Goal: Task Accomplishment & Management: Complete application form

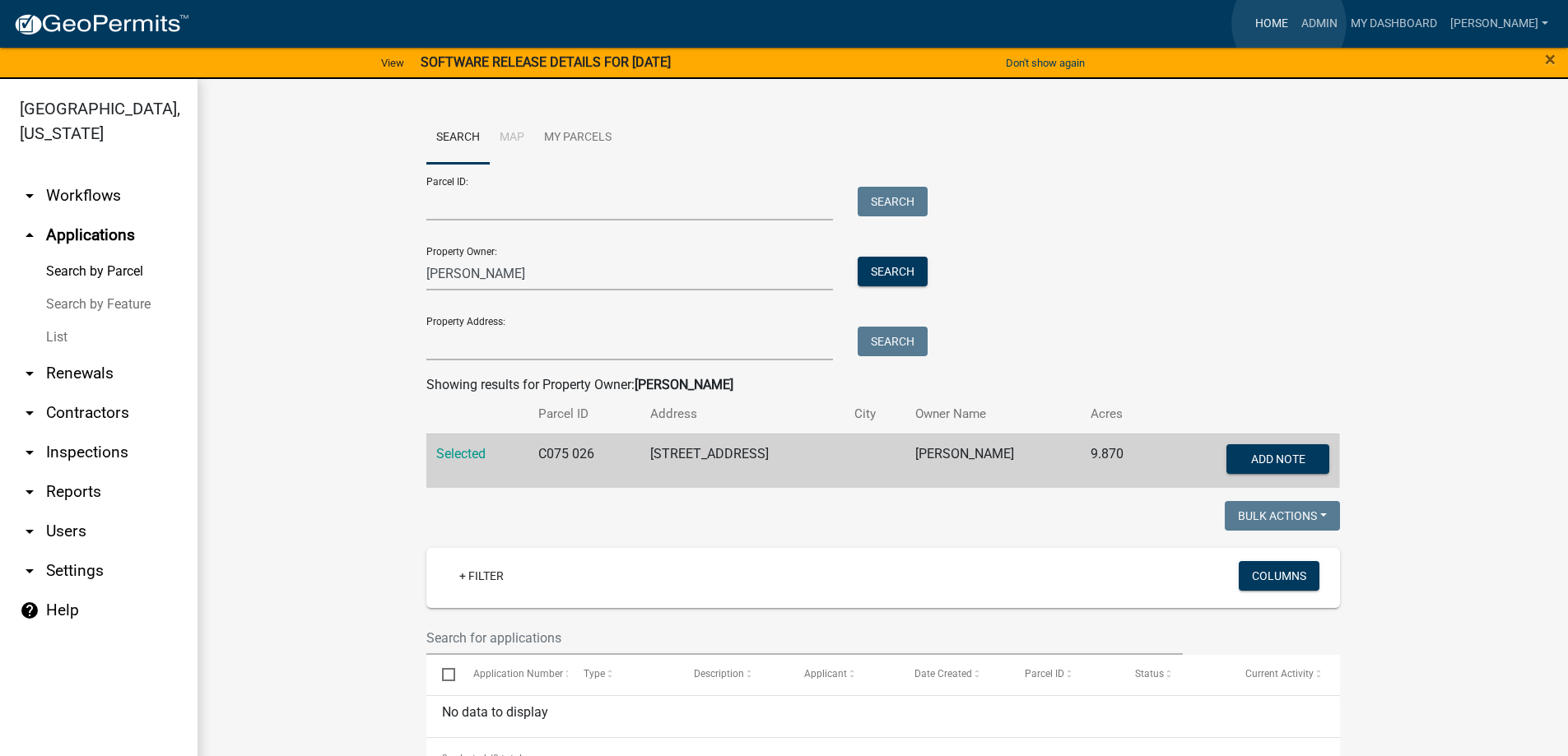
click at [1289, 24] on link "Home" at bounding box center [1272, 23] width 46 height 31
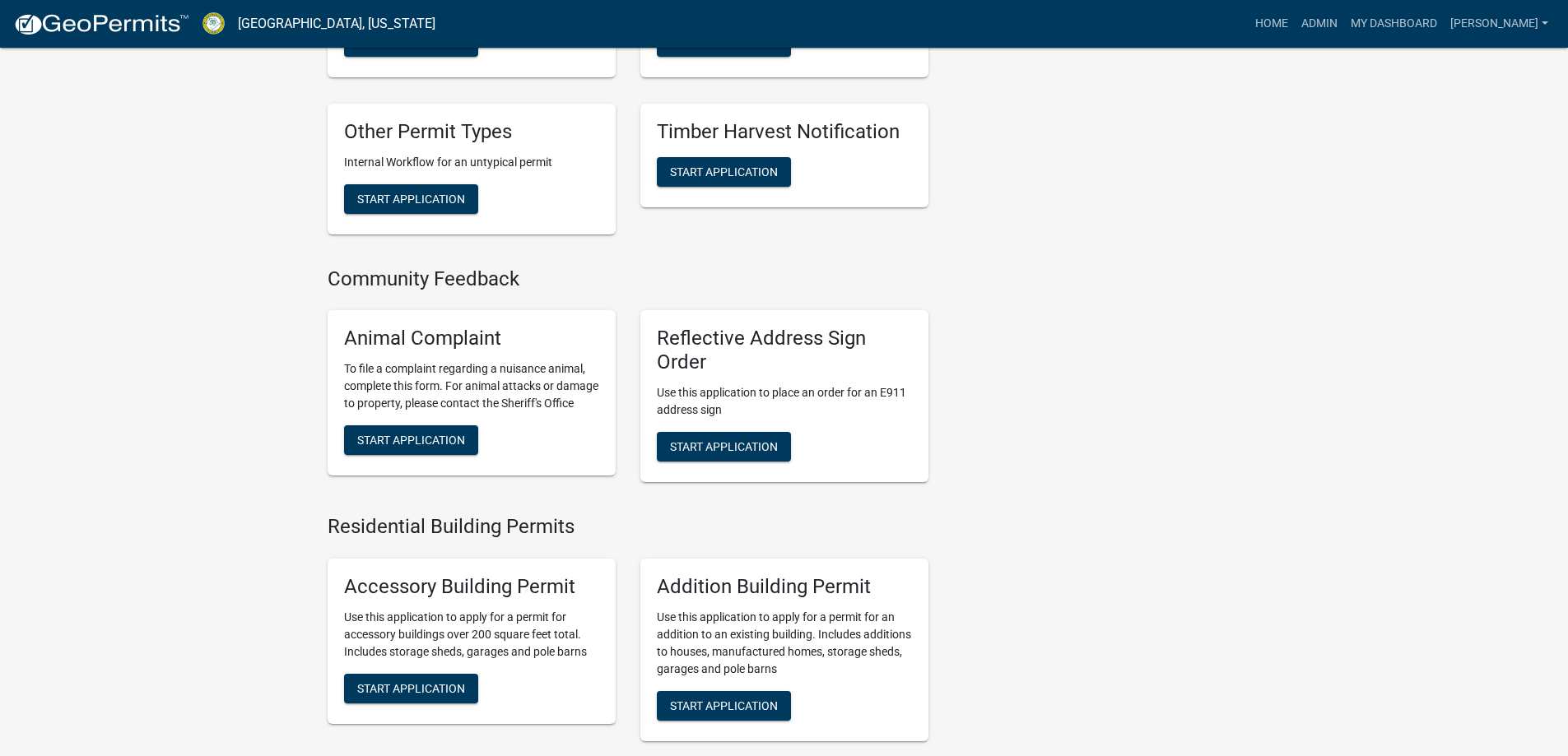
scroll to position [658, 0]
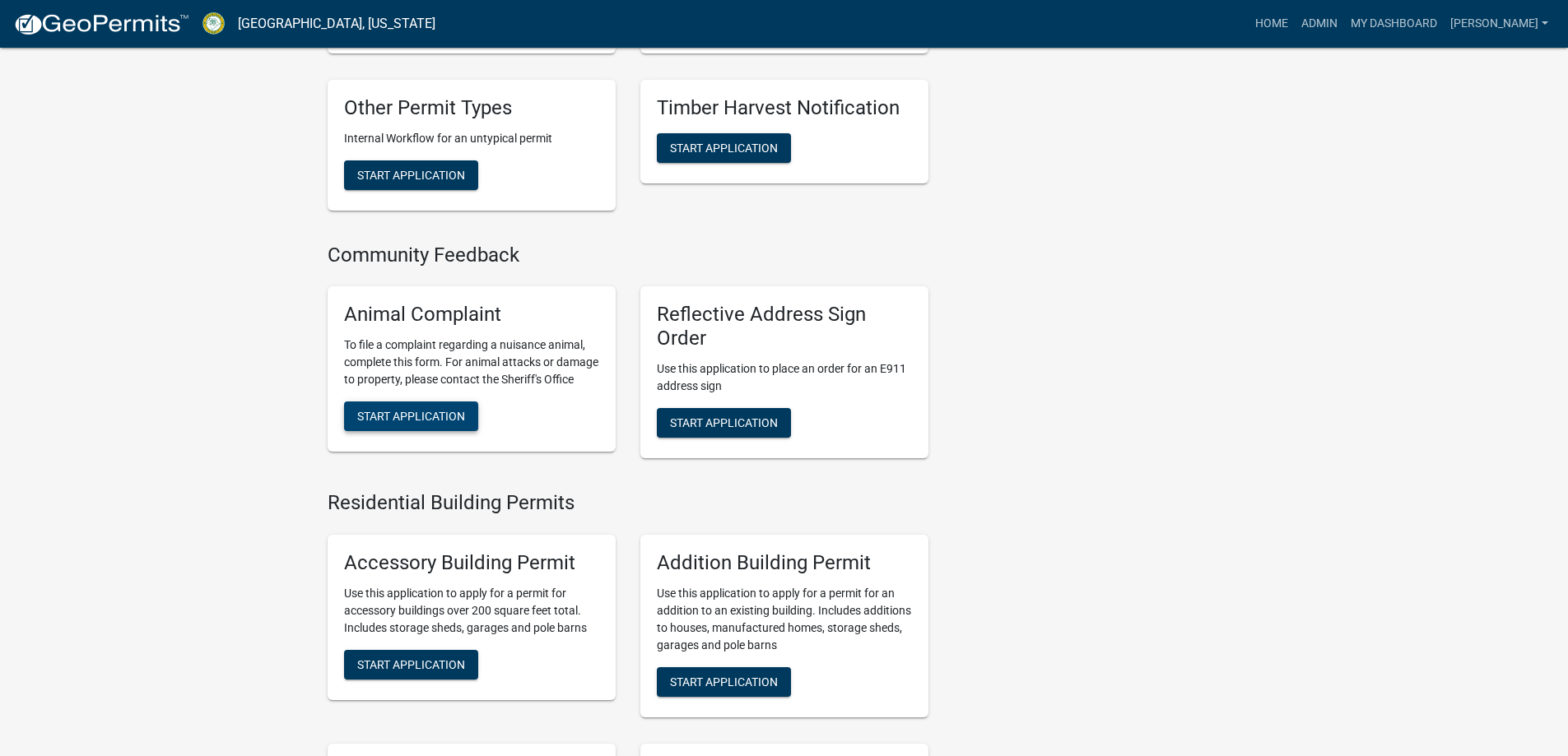
click at [435, 424] on button "Start Application" at bounding box center [411, 416] width 134 height 29
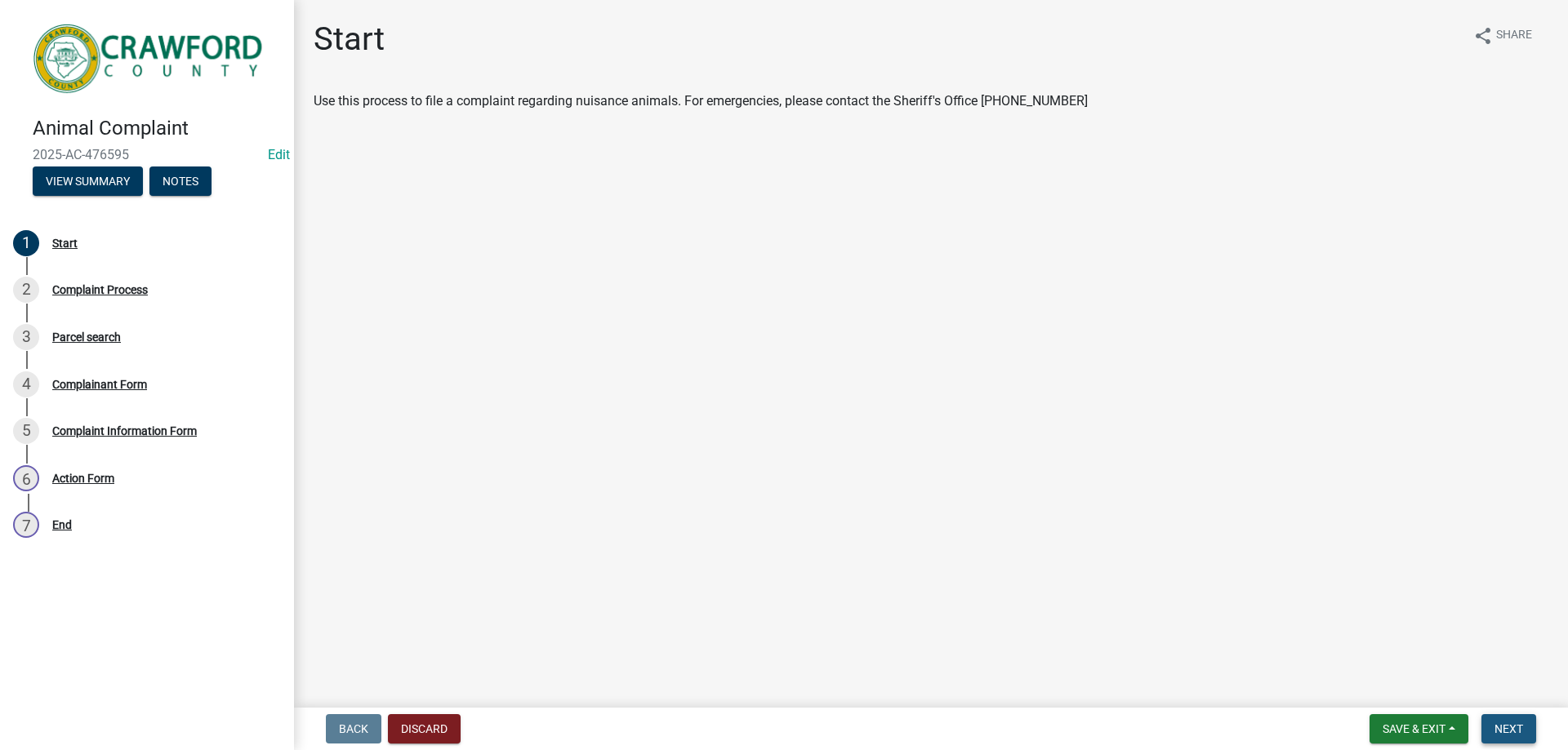
click at [1516, 739] on button "Next" at bounding box center [1508, 728] width 54 height 29
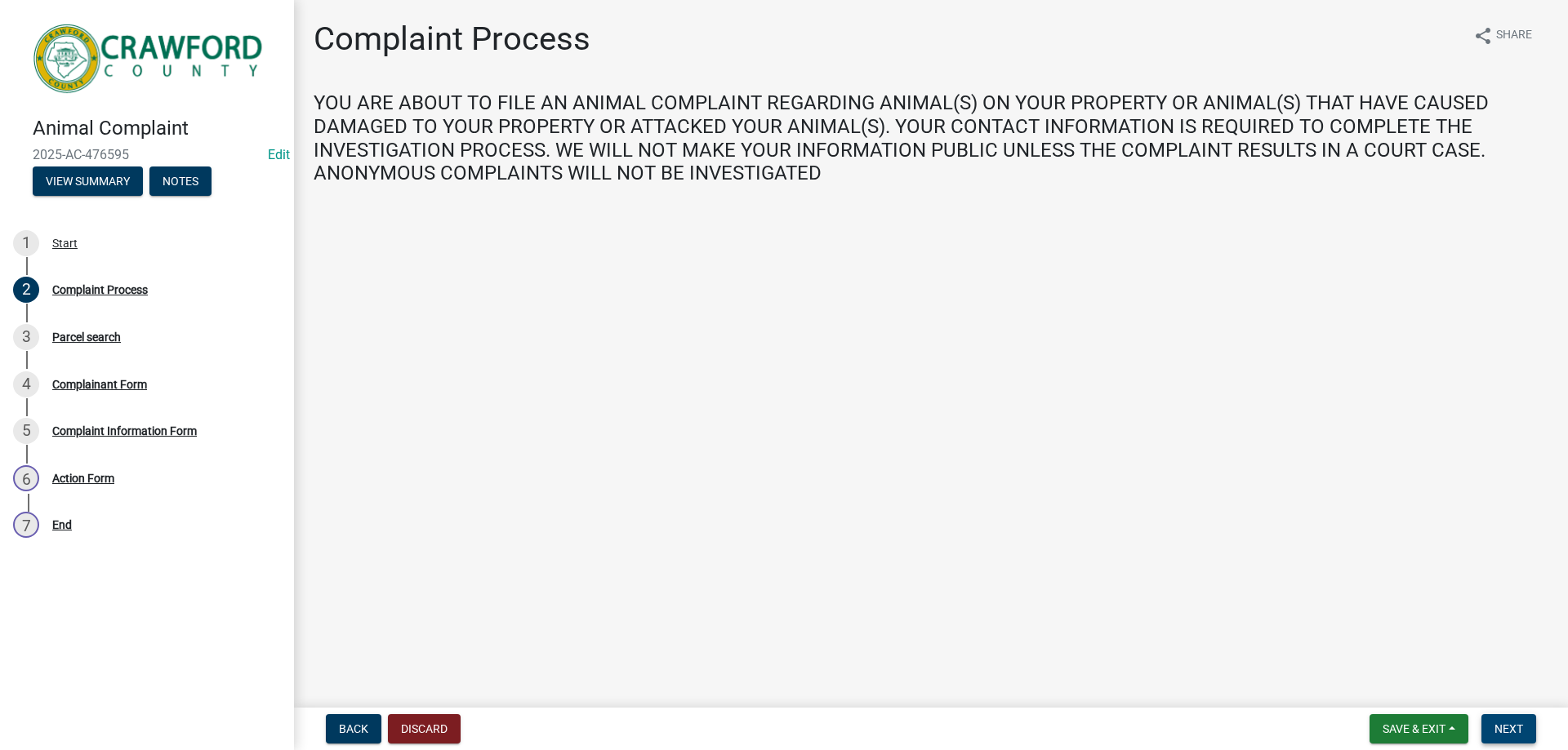
click at [1514, 737] on button "Next" at bounding box center [1508, 728] width 54 height 29
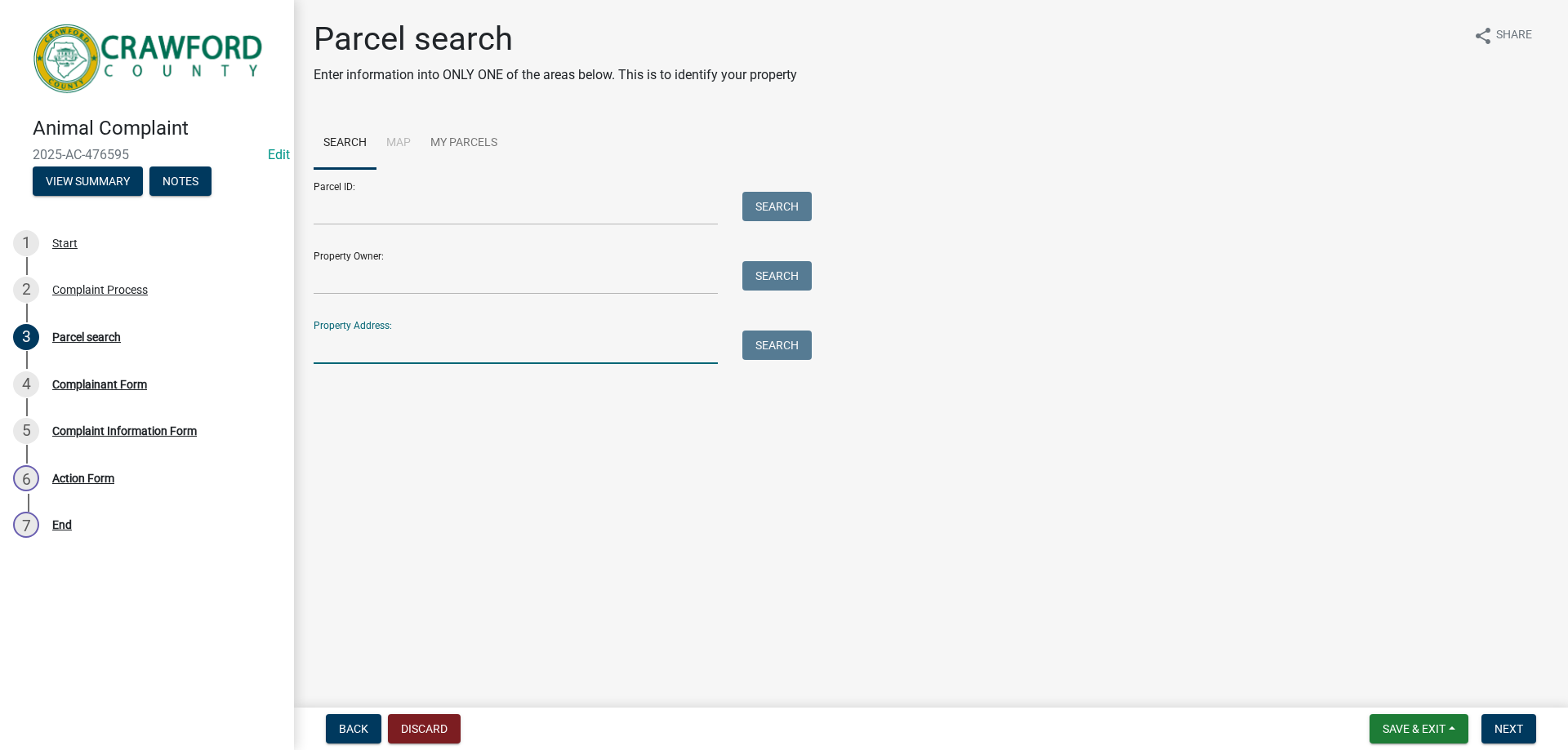
click at [420, 347] on input "Property Address:" at bounding box center [515, 347] width 405 height 33
type input "235"
click at [757, 346] on button "Search" at bounding box center [777, 345] width 69 height 29
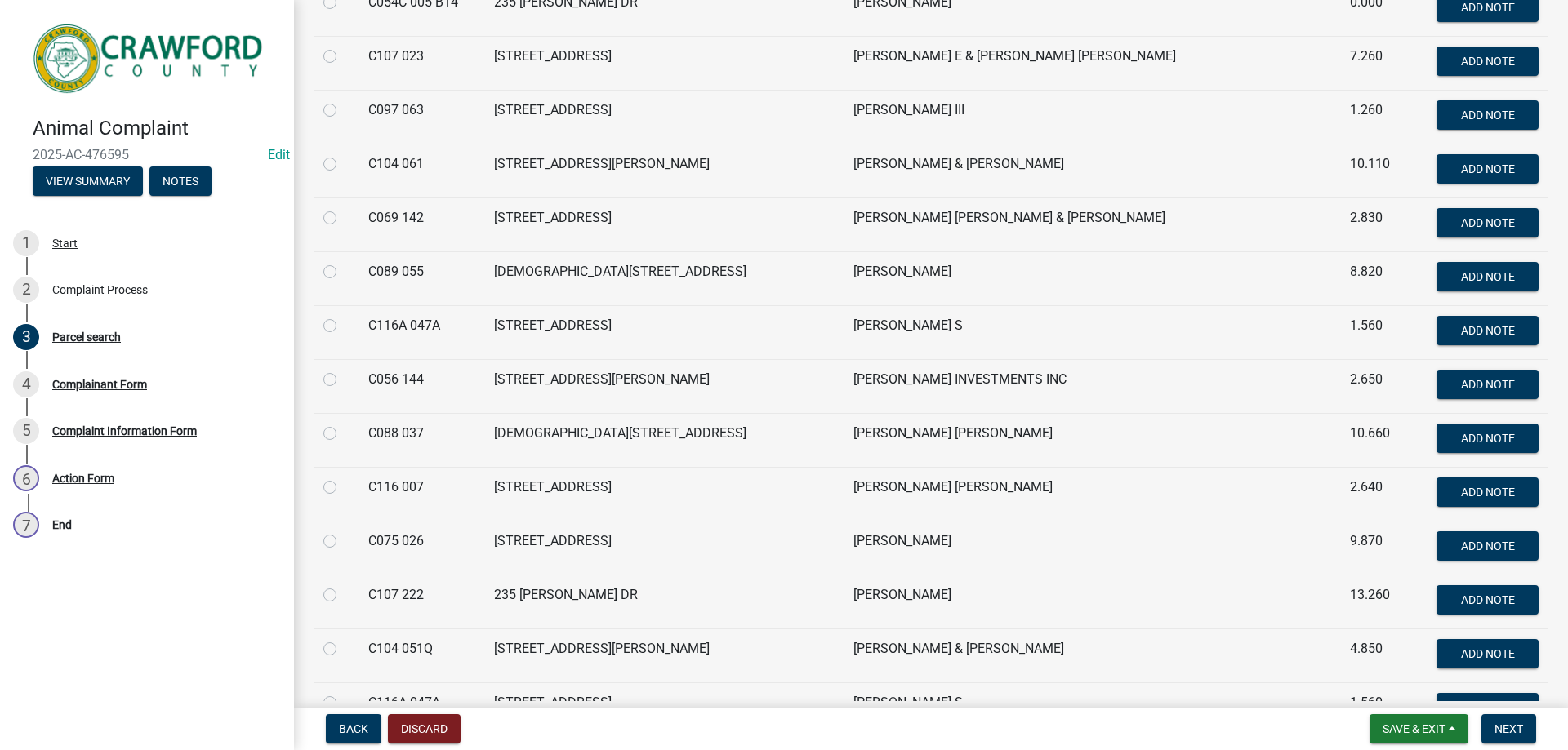
scroll to position [653, 0]
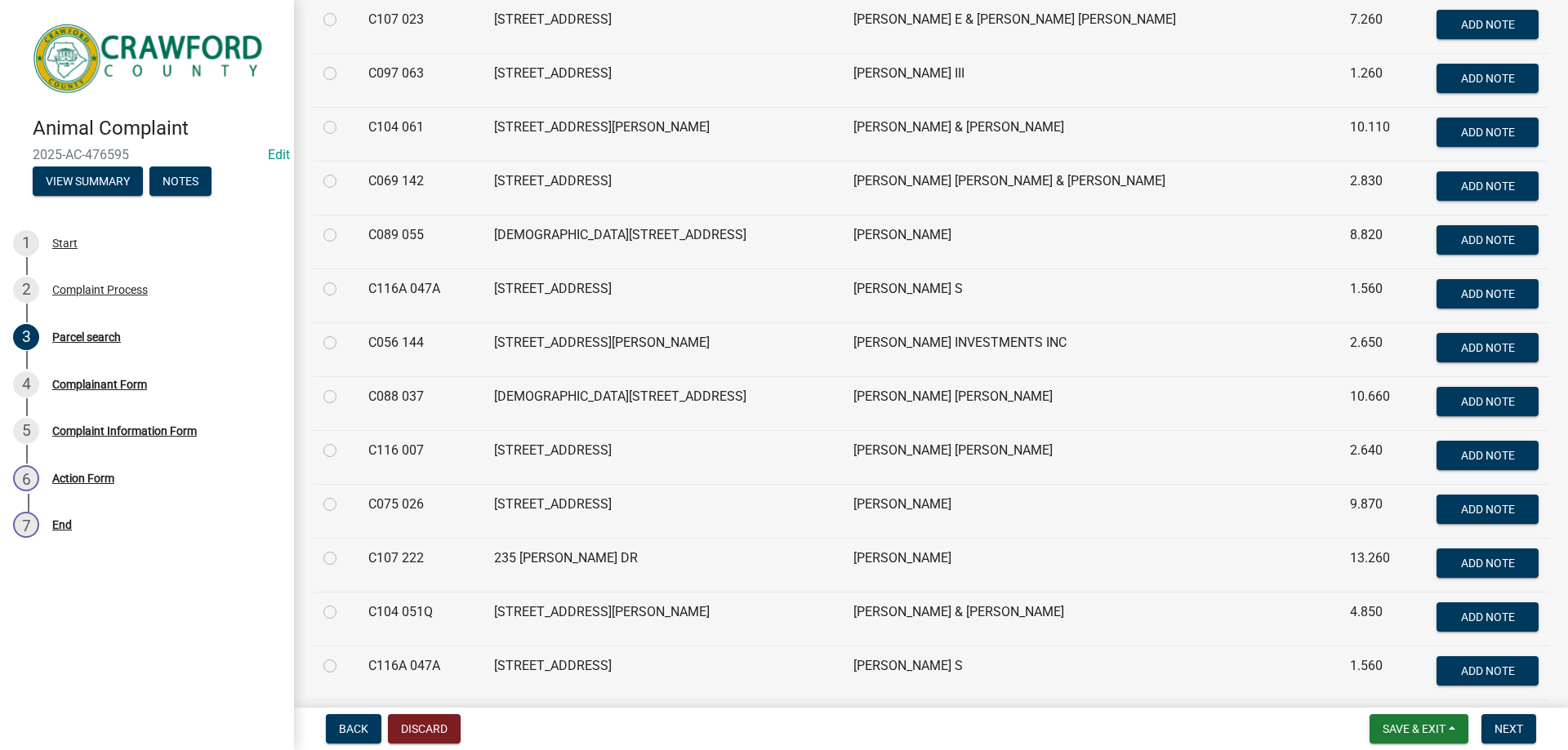
click at [343, 495] on label at bounding box center [343, 495] width 0 height 0
click at [343, 505] on 026 "radio" at bounding box center [348, 500] width 11 height 11
radio 026 "true"
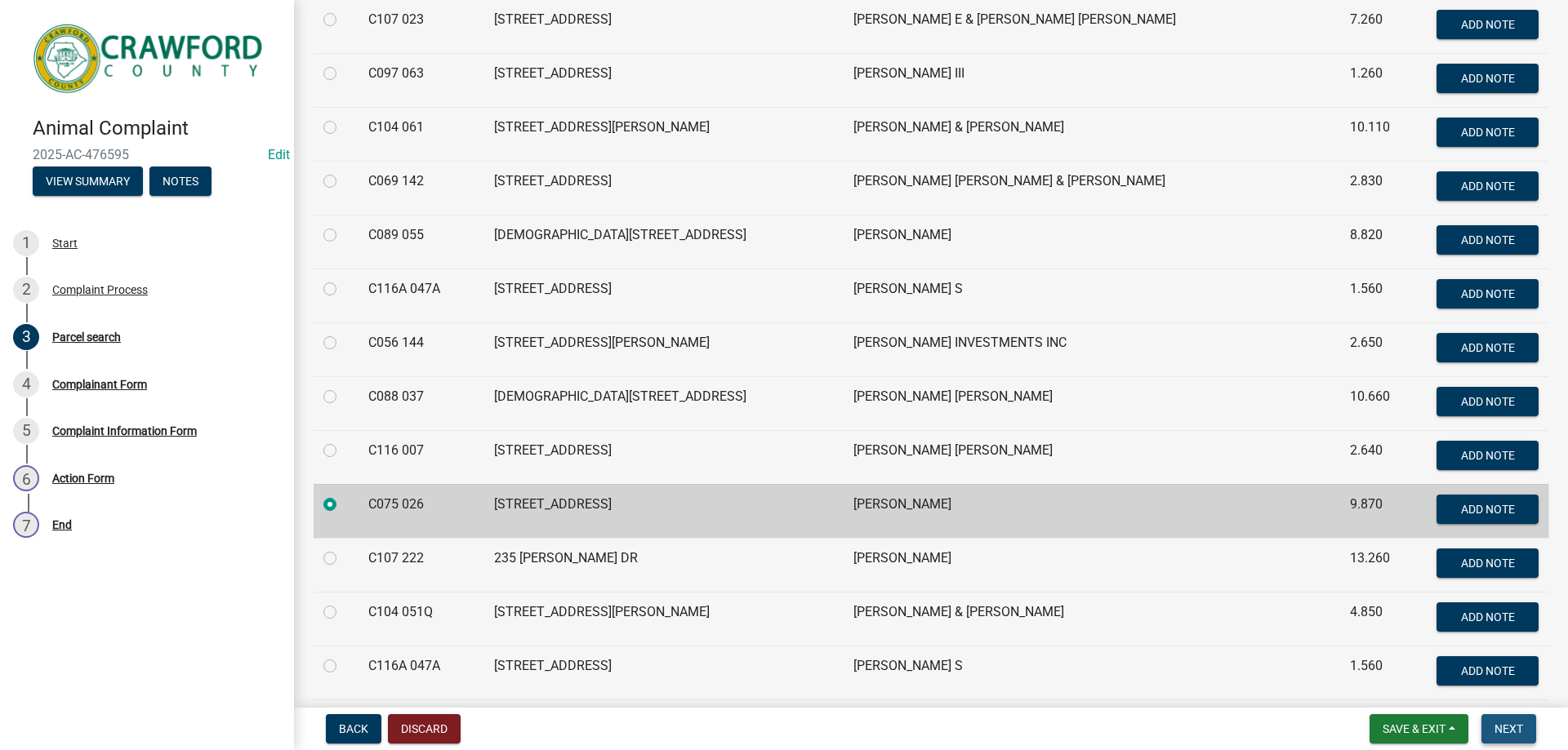
click at [1508, 724] on span "Next" at bounding box center [1508, 728] width 29 height 13
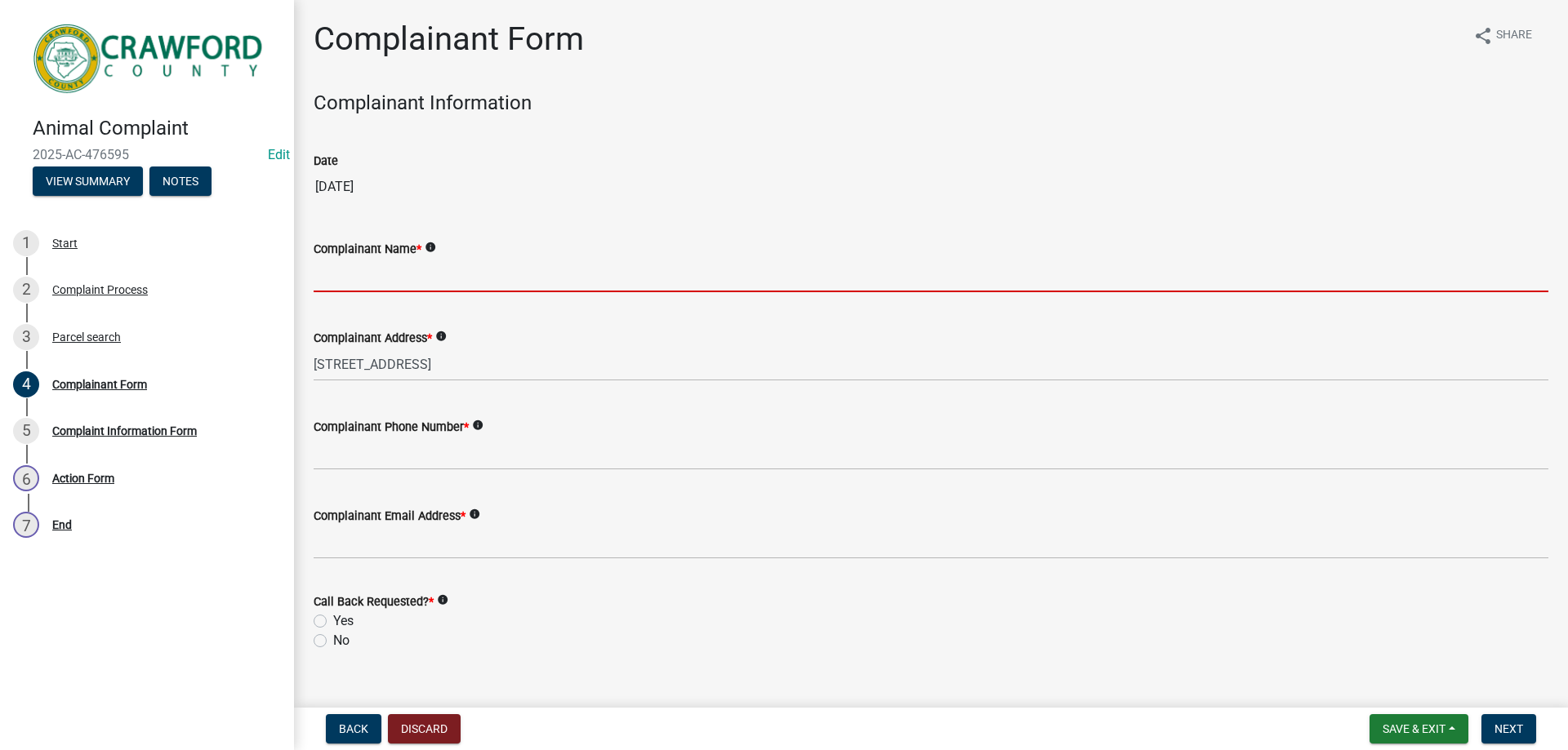
click at [382, 278] on input "Complainant Name *" at bounding box center [930, 275] width 1235 height 33
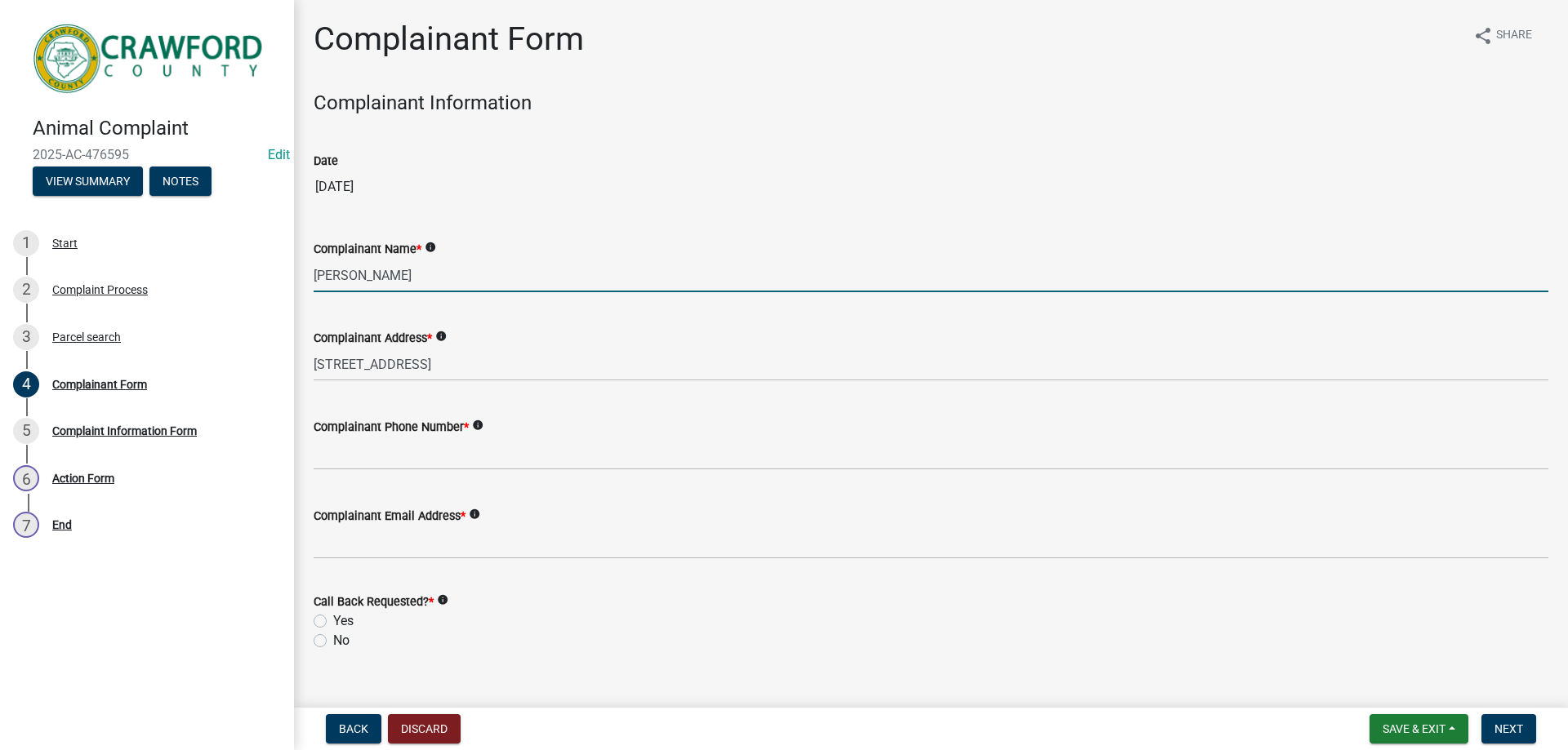
type input "[PERSON_NAME]"
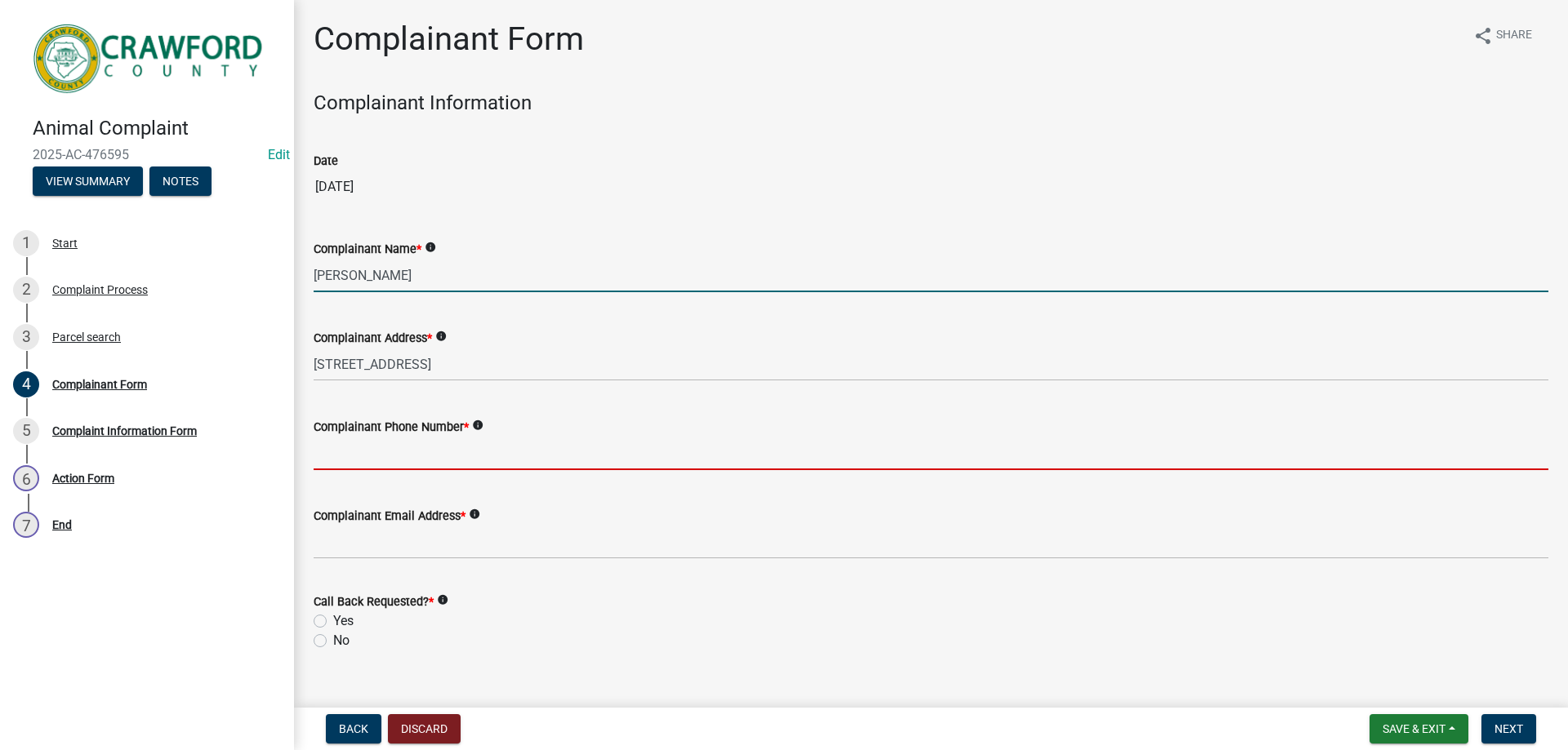
click at [416, 454] on input "Complainant Phone Number *" at bounding box center [930, 454] width 1235 height 33
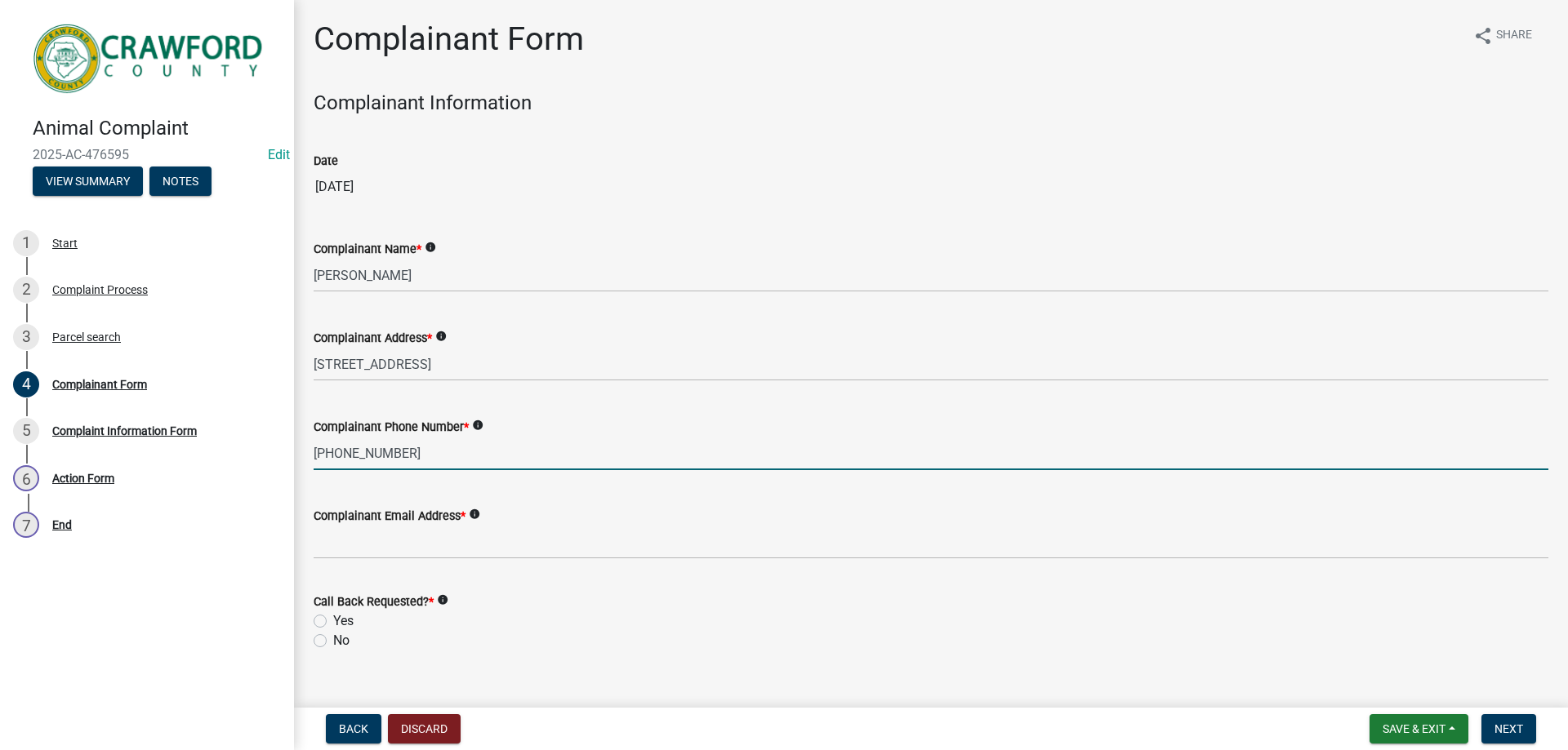
type input "[PHONE_NUMBER]"
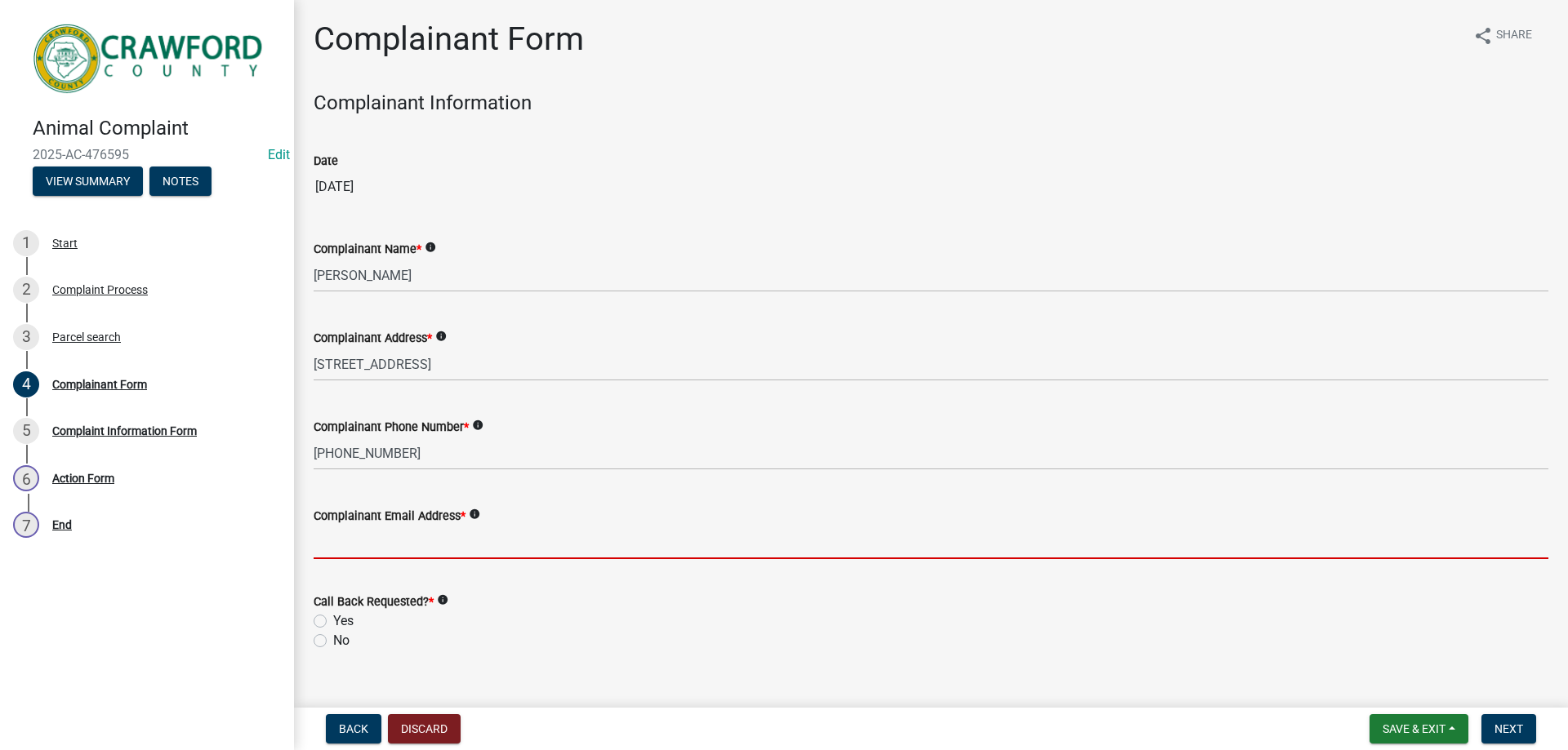
click at [393, 546] on input "Complainant Email Address *" at bounding box center [930, 542] width 1235 height 33
type input "[PERSON_NAME][EMAIL_ADDRESS][DOMAIN_NAME]"
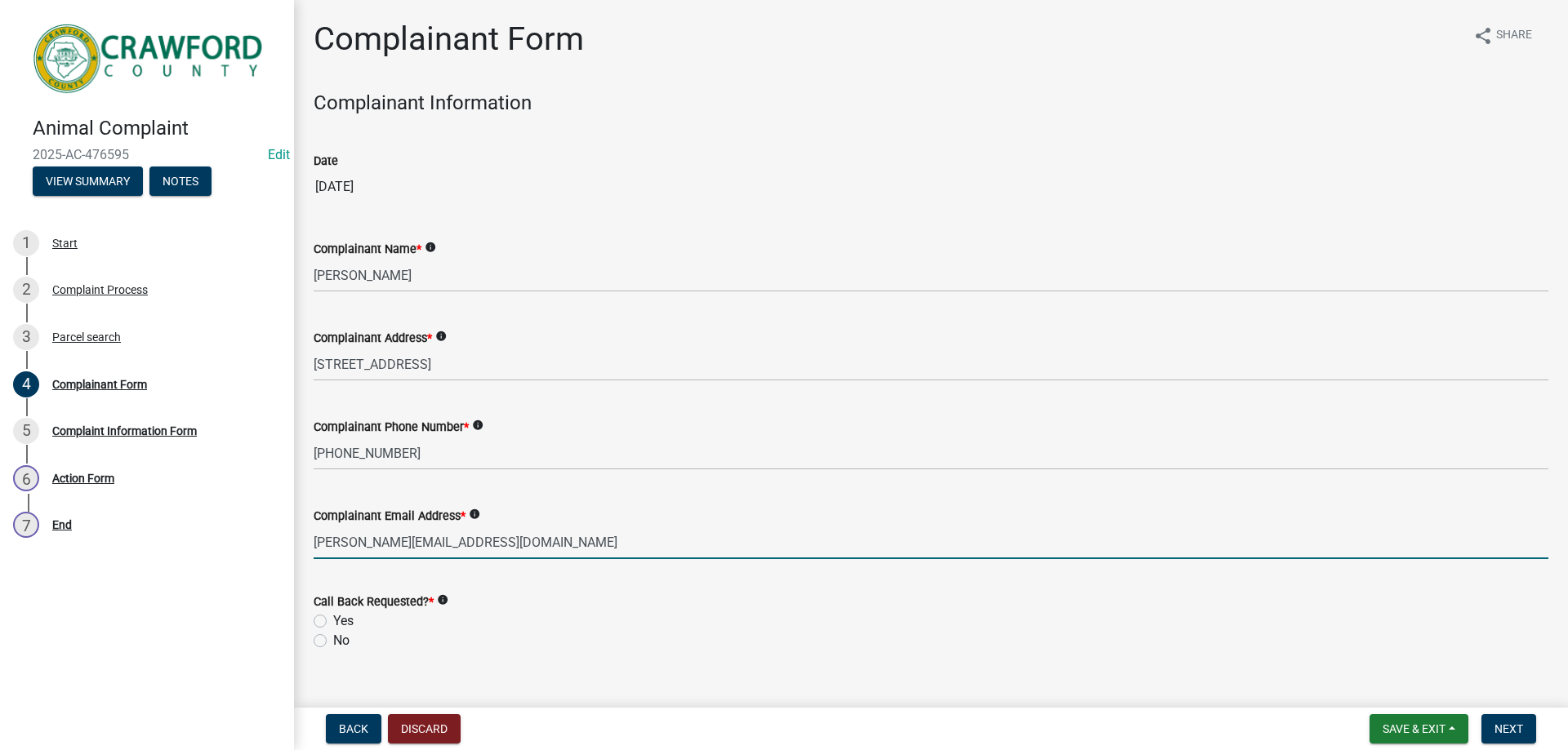
click at [352, 620] on label "Yes" at bounding box center [343, 621] width 20 height 19
click at [344, 620] on input "Yes" at bounding box center [339, 617] width 11 height 11
radio input "true"
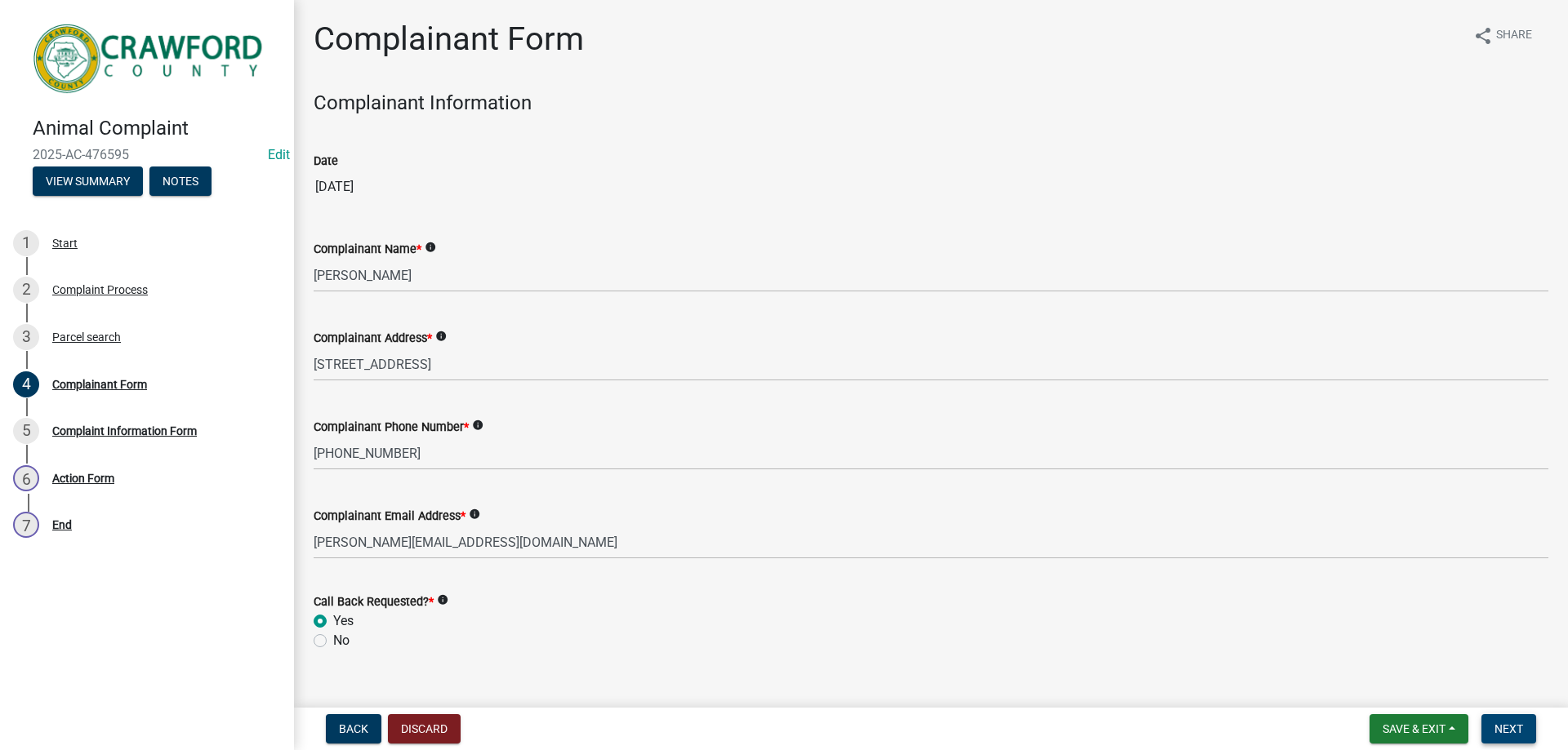
click at [1502, 733] on span "Next" at bounding box center [1508, 728] width 29 height 13
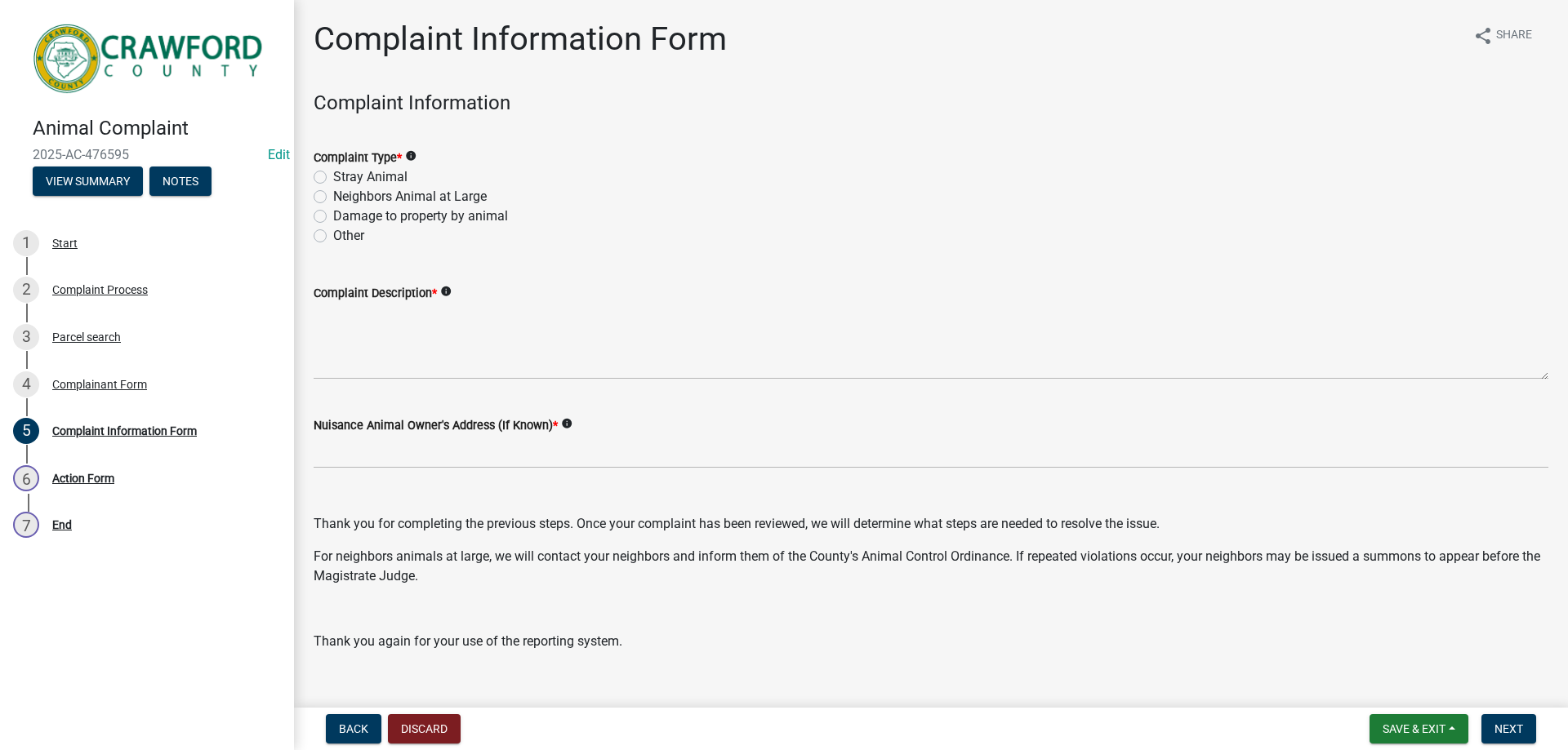
click at [381, 196] on label "Neighbors Animal at Large" at bounding box center [410, 196] width 154 height 19
click at [344, 196] on input "Neighbors Animal at Large" at bounding box center [339, 192] width 11 height 11
radio input "true"
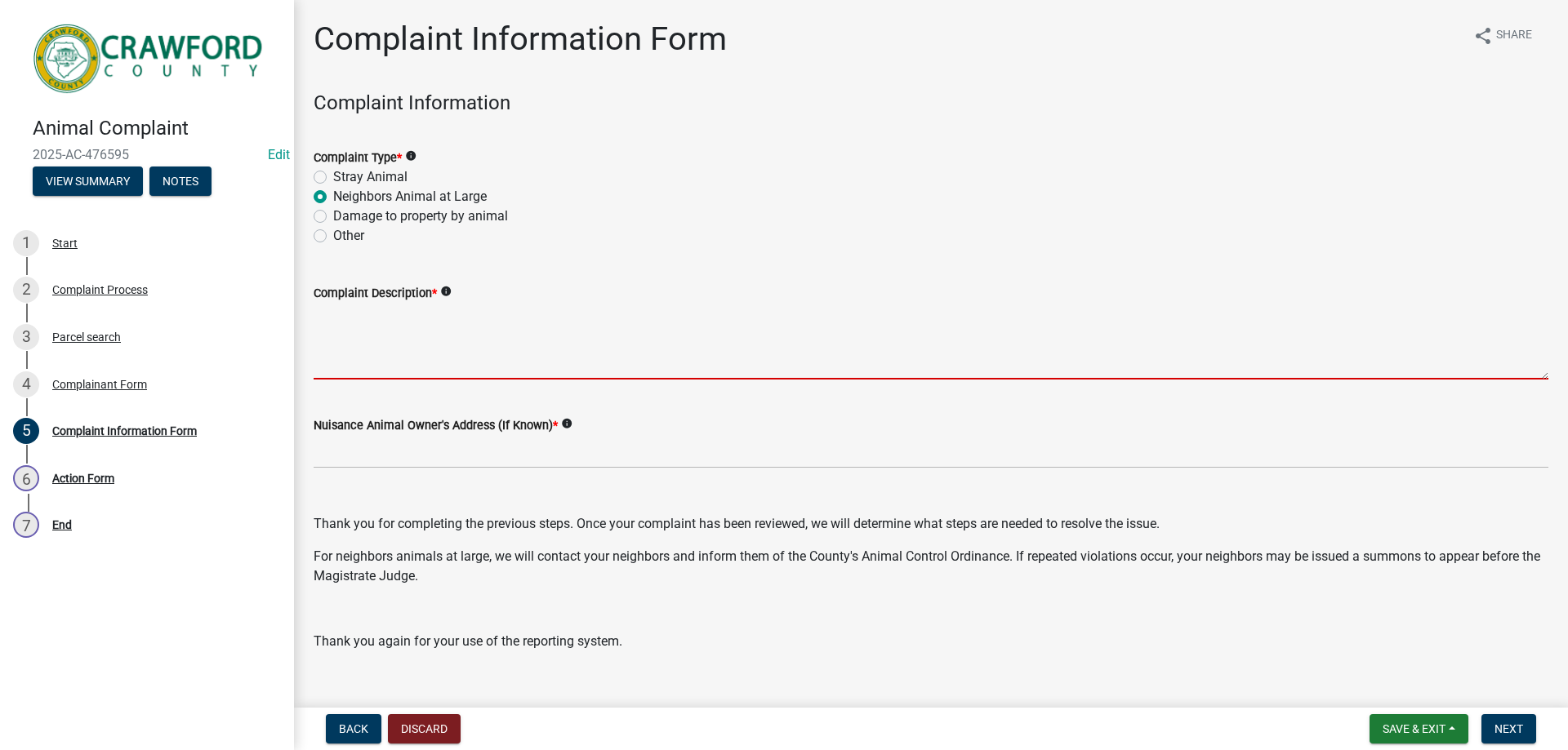
click at [393, 304] on textarea "Complaint Description *" at bounding box center [930, 340] width 1235 height 76
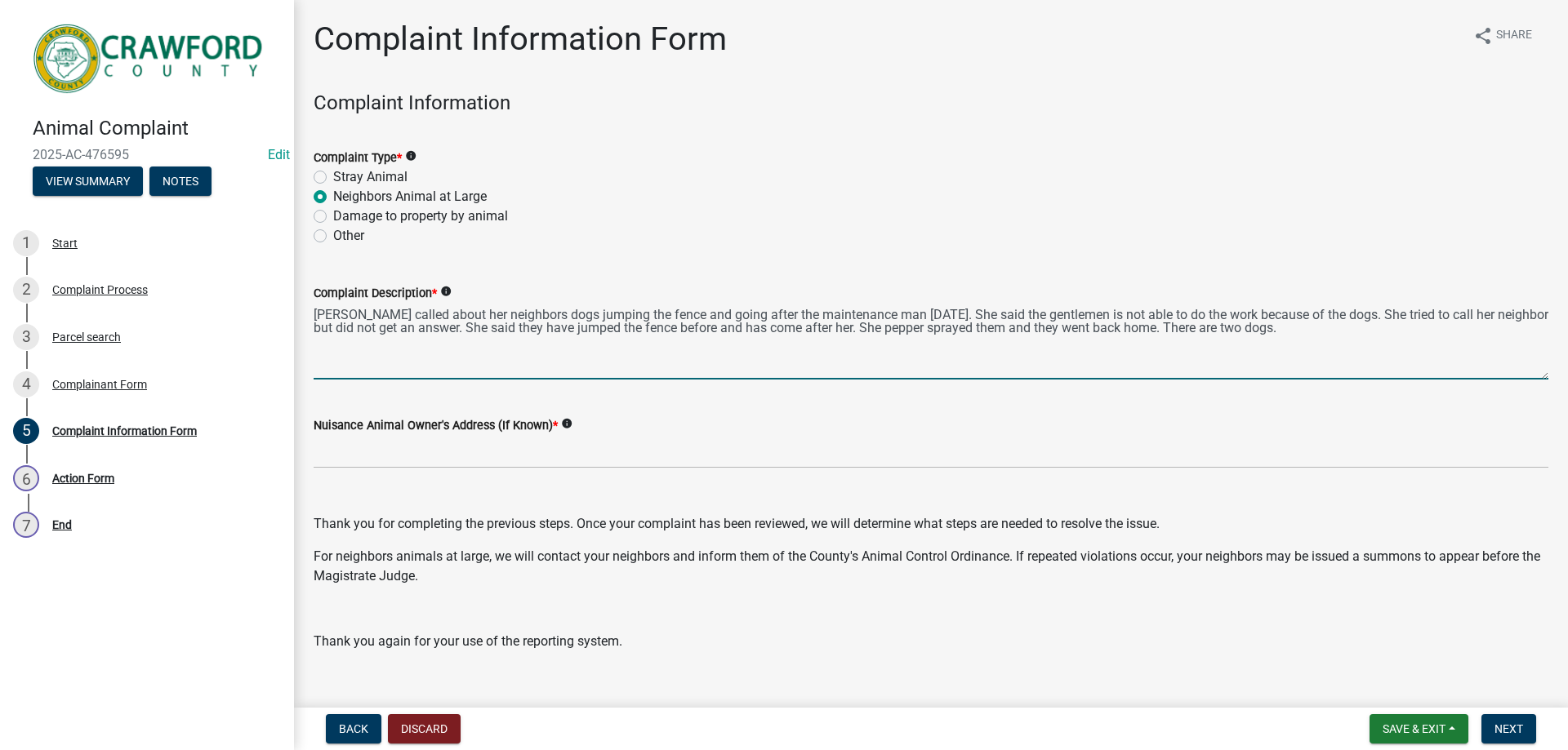
click at [918, 331] on textarea "[PERSON_NAME] called about her neighbors dogs jumping the fence and going after…" at bounding box center [930, 340] width 1235 height 76
click at [1008, 327] on textarea "[PERSON_NAME] called about her neighbors dogs jumping the fence and going after…" at bounding box center [930, 340] width 1235 height 76
click at [1142, 329] on textarea "[PERSON_NAME] called about her neighbors dogs jumping the fence and going after…" at bounding box center [930, 340] width 1235 height 76
type textarea "[PERSON_NAME] called about her neighbors dogs jumping the fence and going after…"
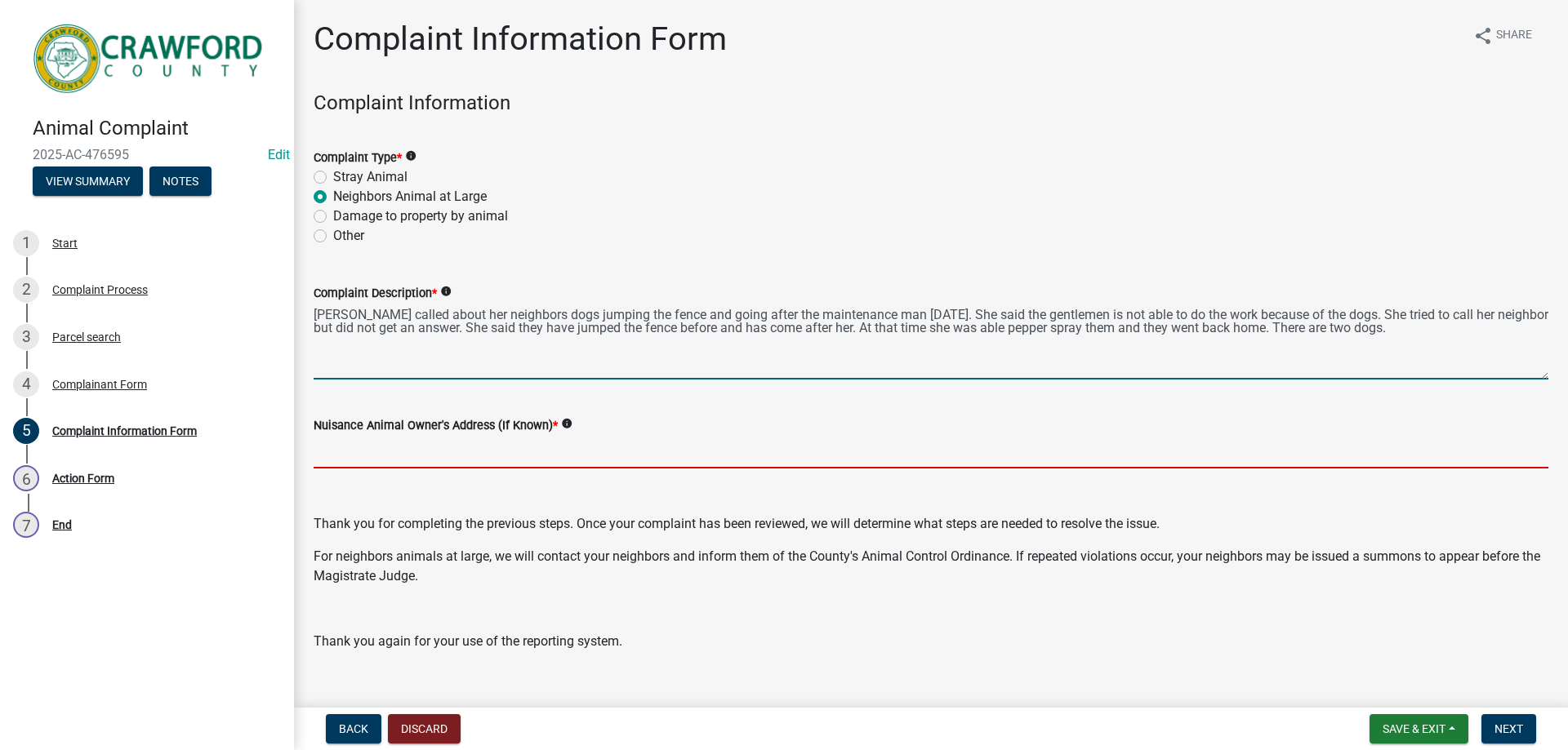
click at [347, 455] on input "Nuisance Animal Owner's Address (If Known) *" at bounding box center [930, 452] width 1235 height 33
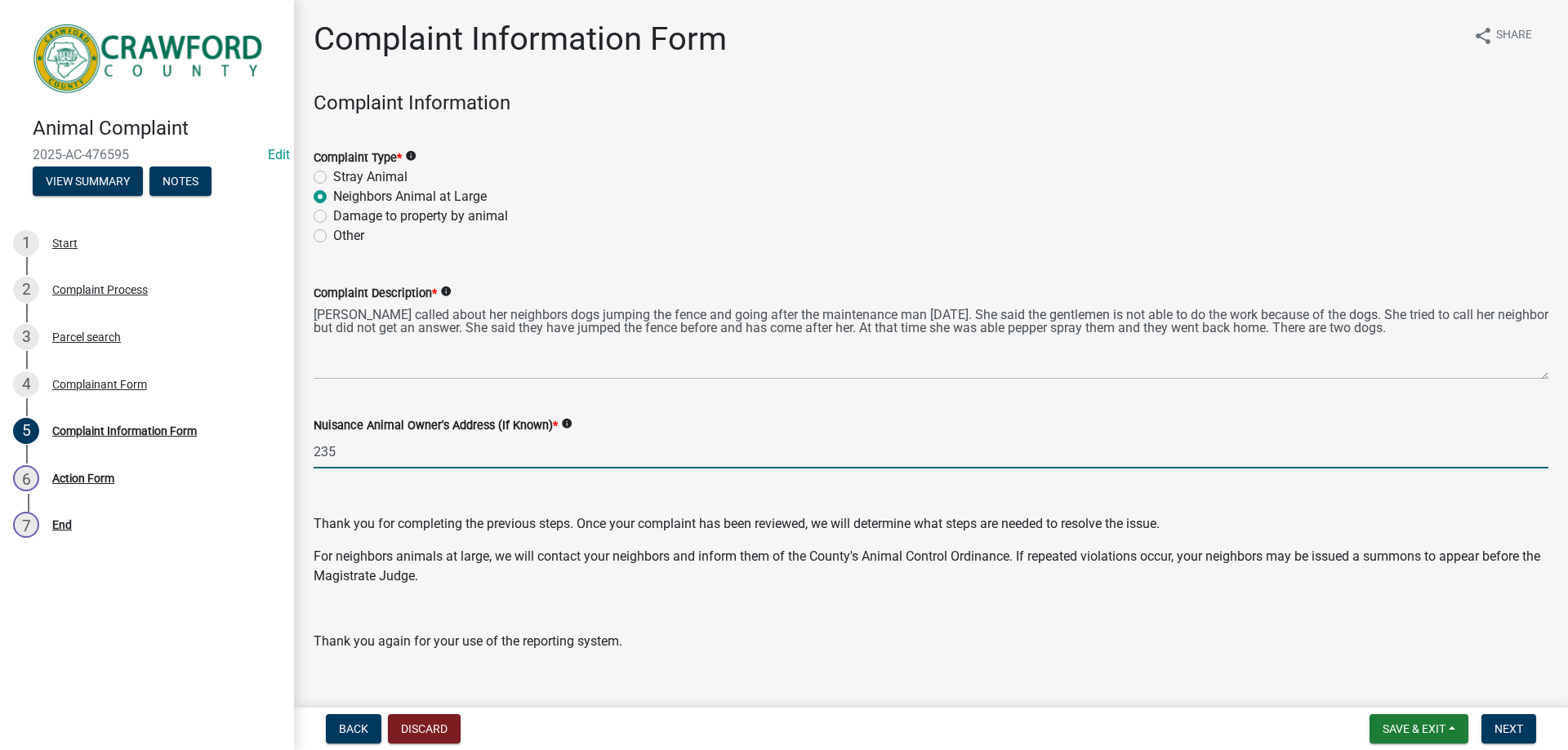
drag, startPoint x: 348, startPoint y: 454, endPoint x: 313, endPoint y: 458, distance: 35.2
click at [313, 458] on input "235" at bounding box center [930, 452] width 1235 height 33
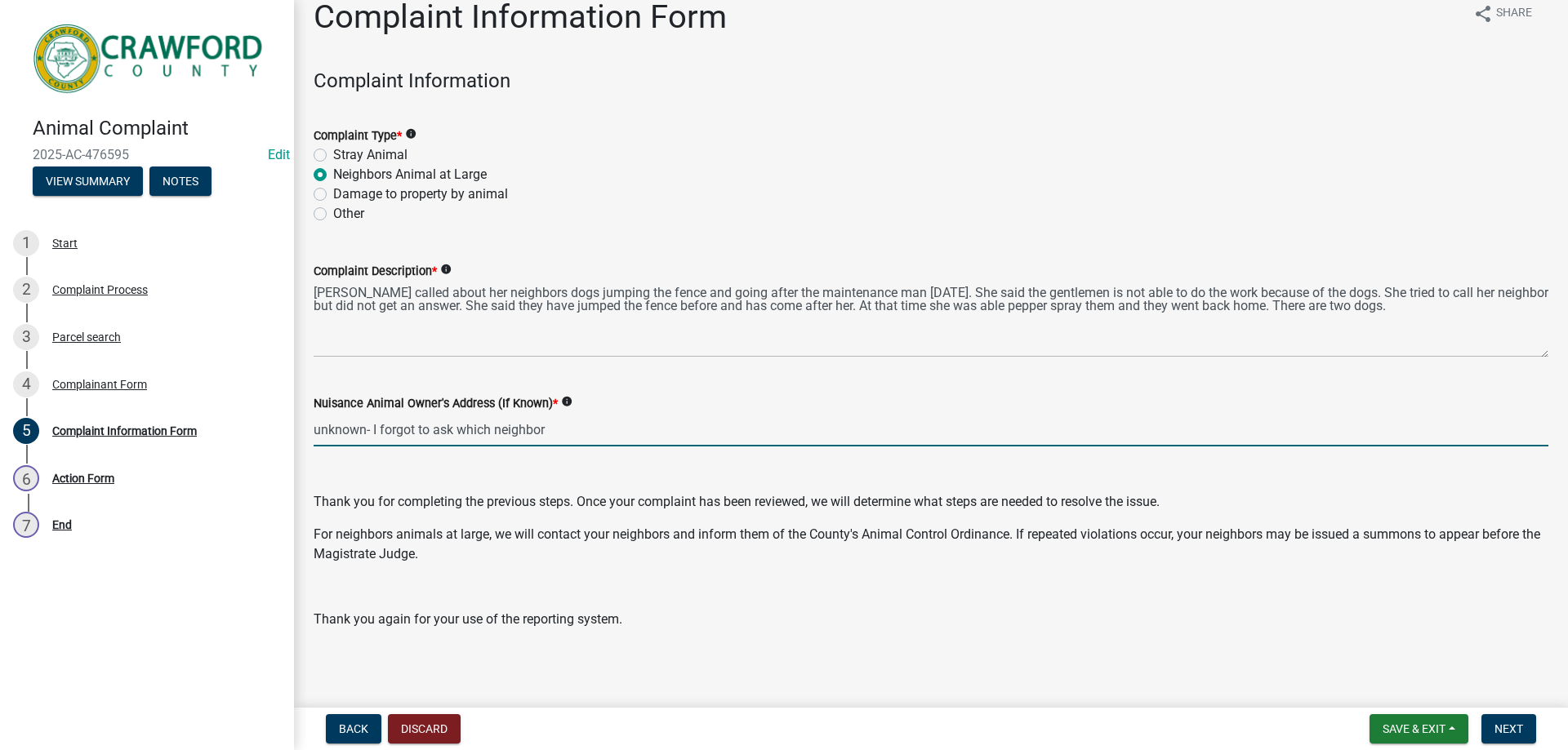
scroll to position [27, 0]
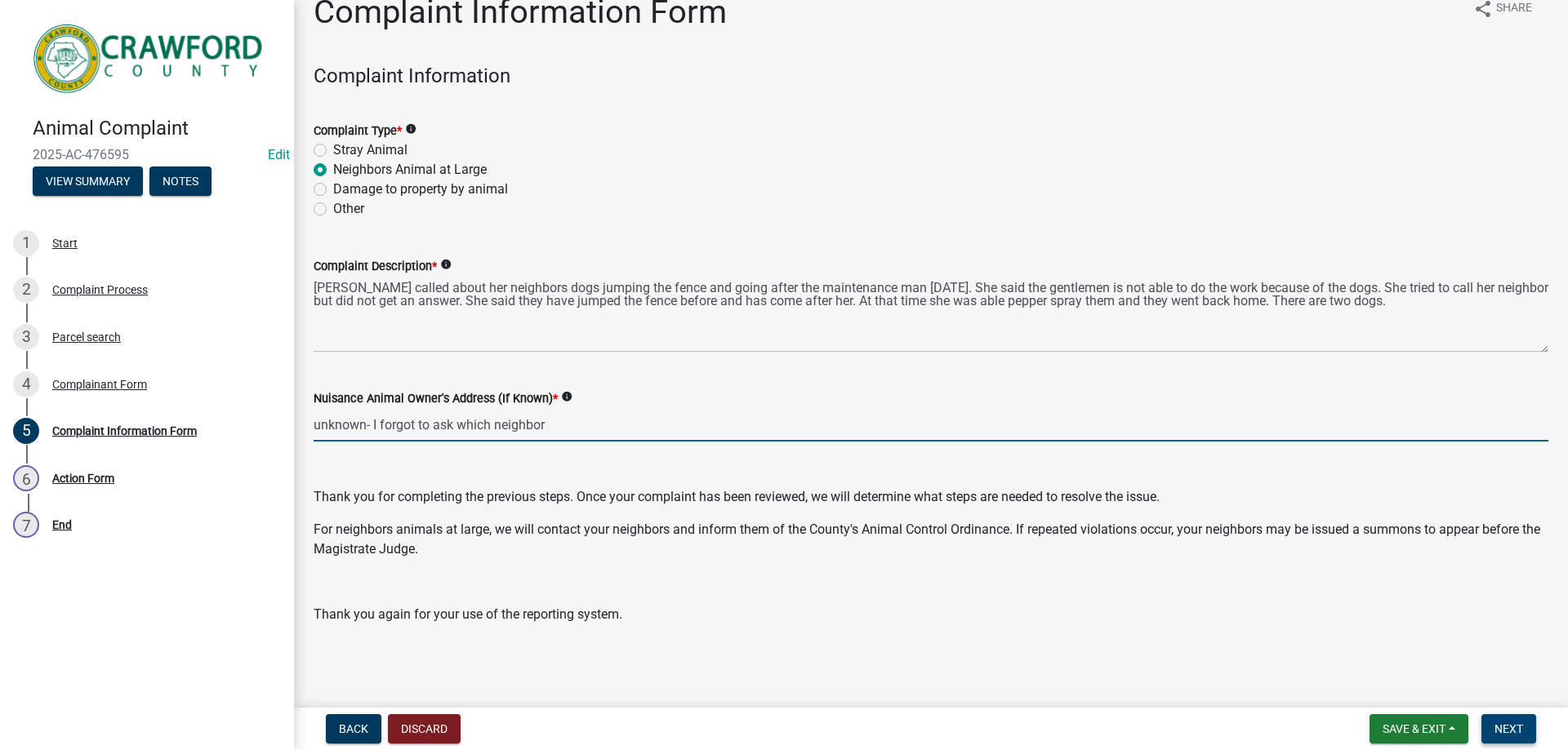
type input "unknown- I forgot to ask which neighbor"
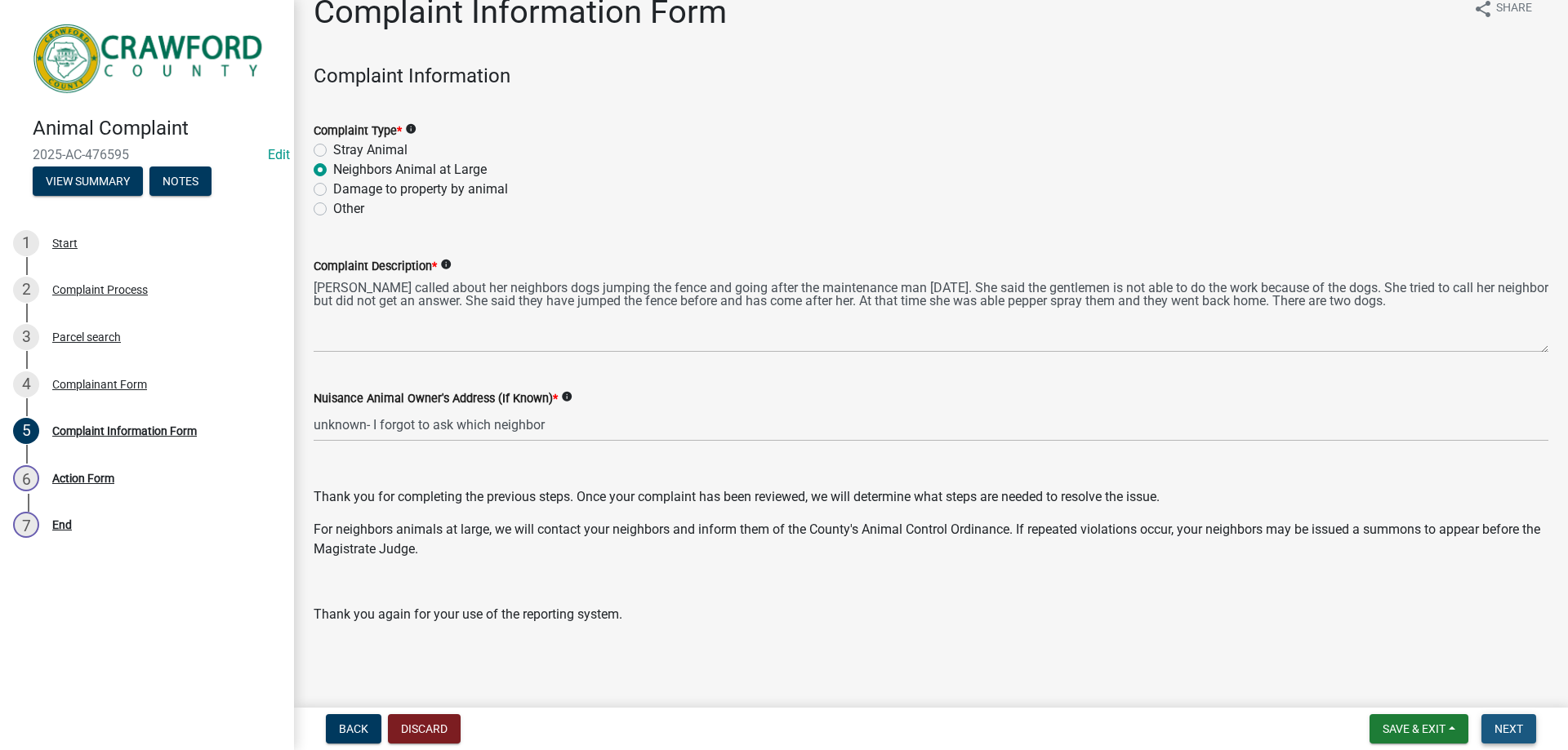
click at [1507, 733] on span "Next" at bounding box center [1508, 728] width 29 height 13
